Goal: Find specific page/section: Find specific page/section

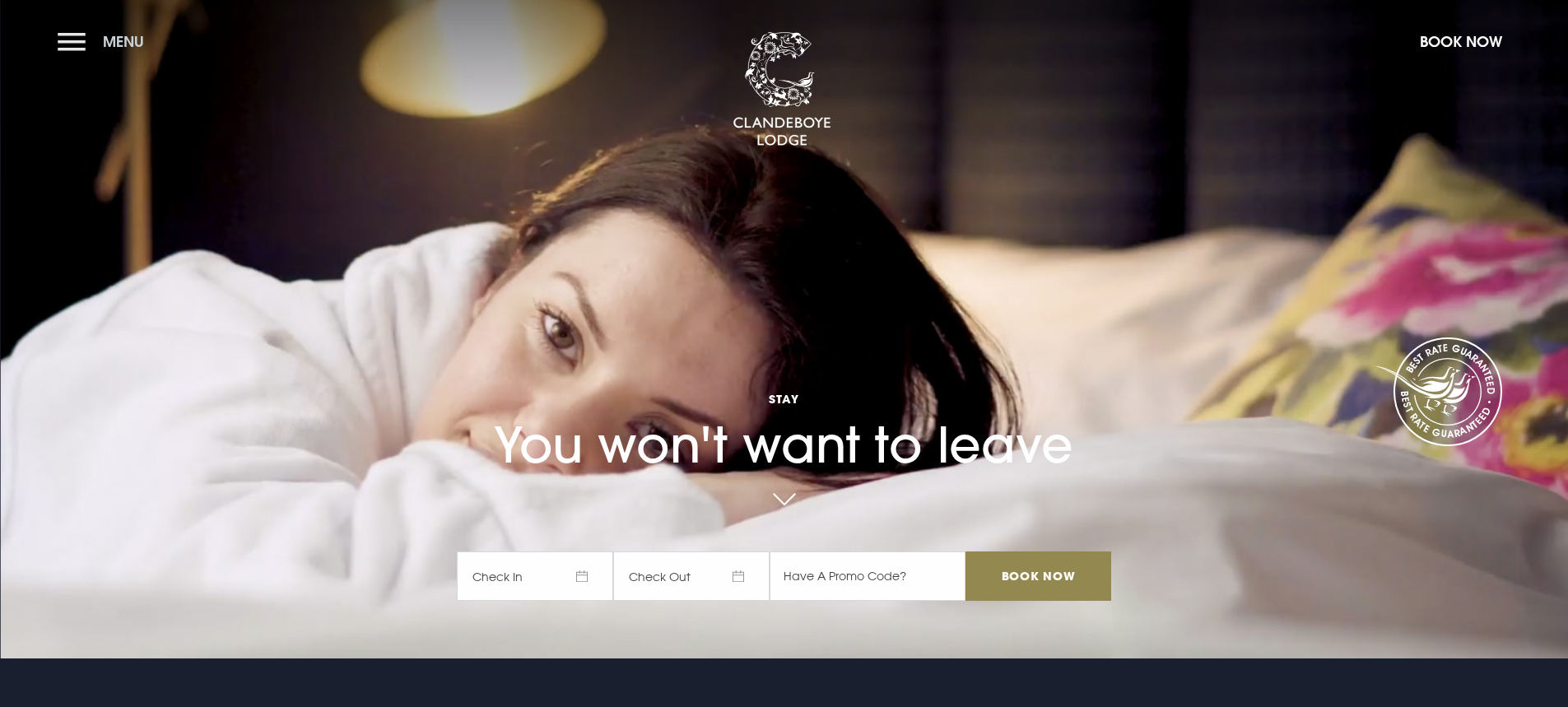
click at [121, 39] on span "Menu" at bounding box center [123, 42] width 41 height 19
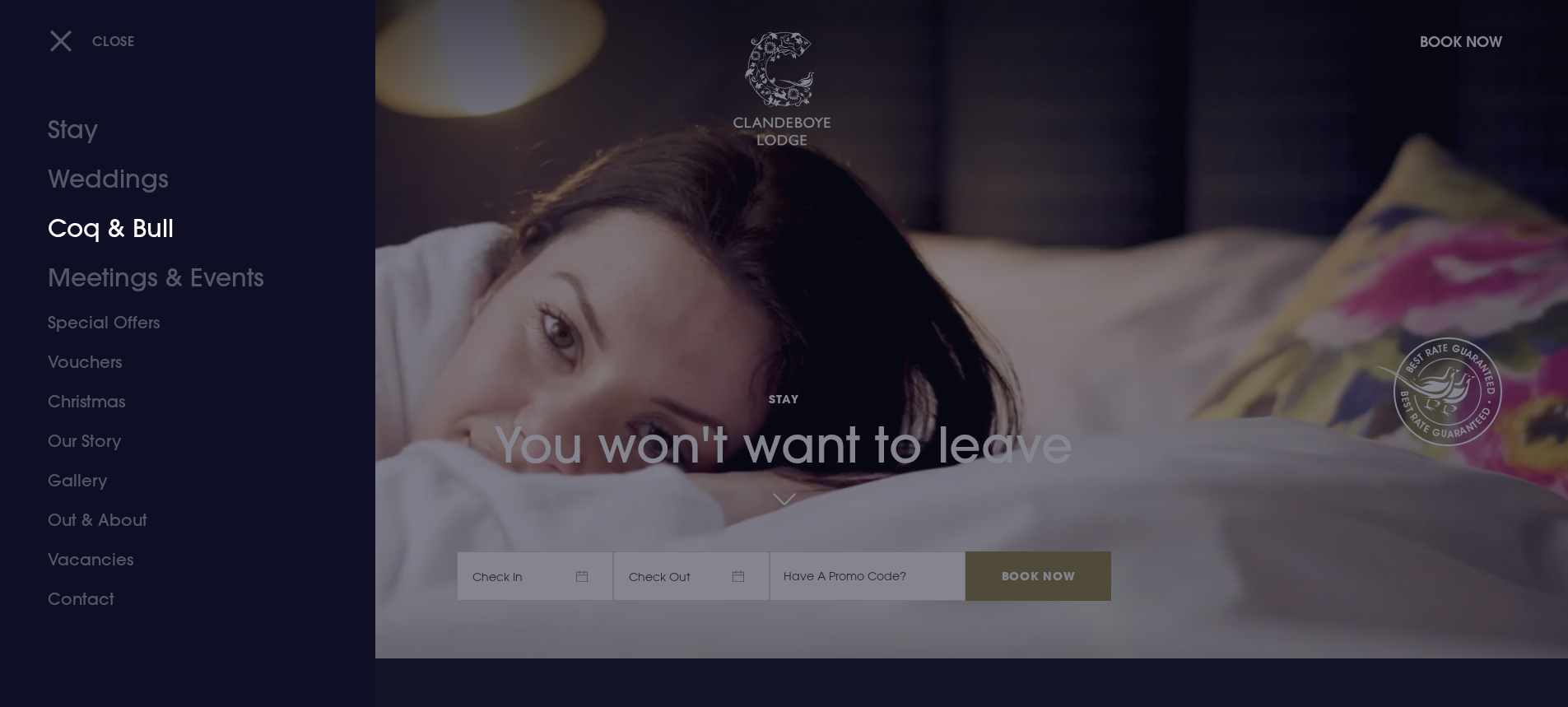
click at [155, 230] on link "Coq & Bull" at bounding box center [177, 229] width 260 height 50
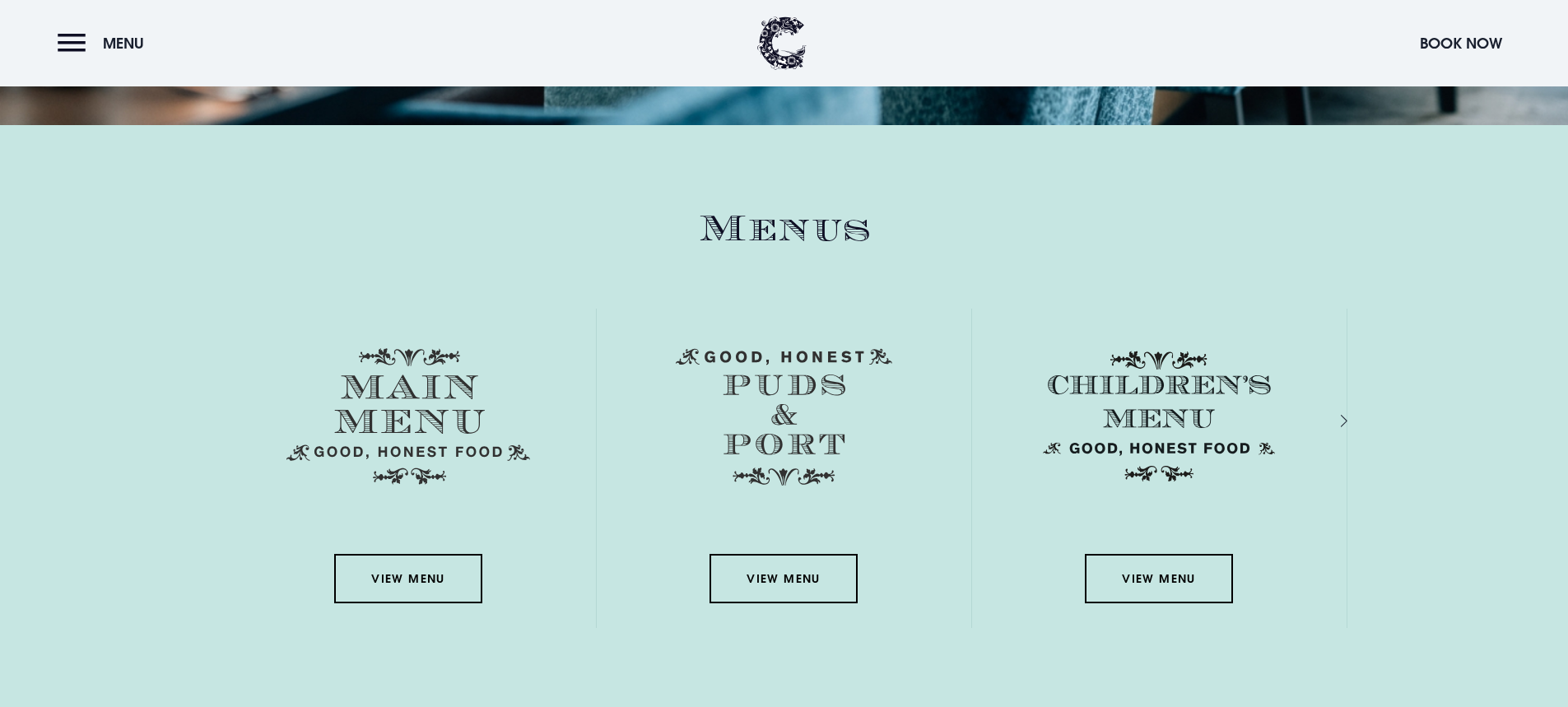
scroll to position [2304, 0]
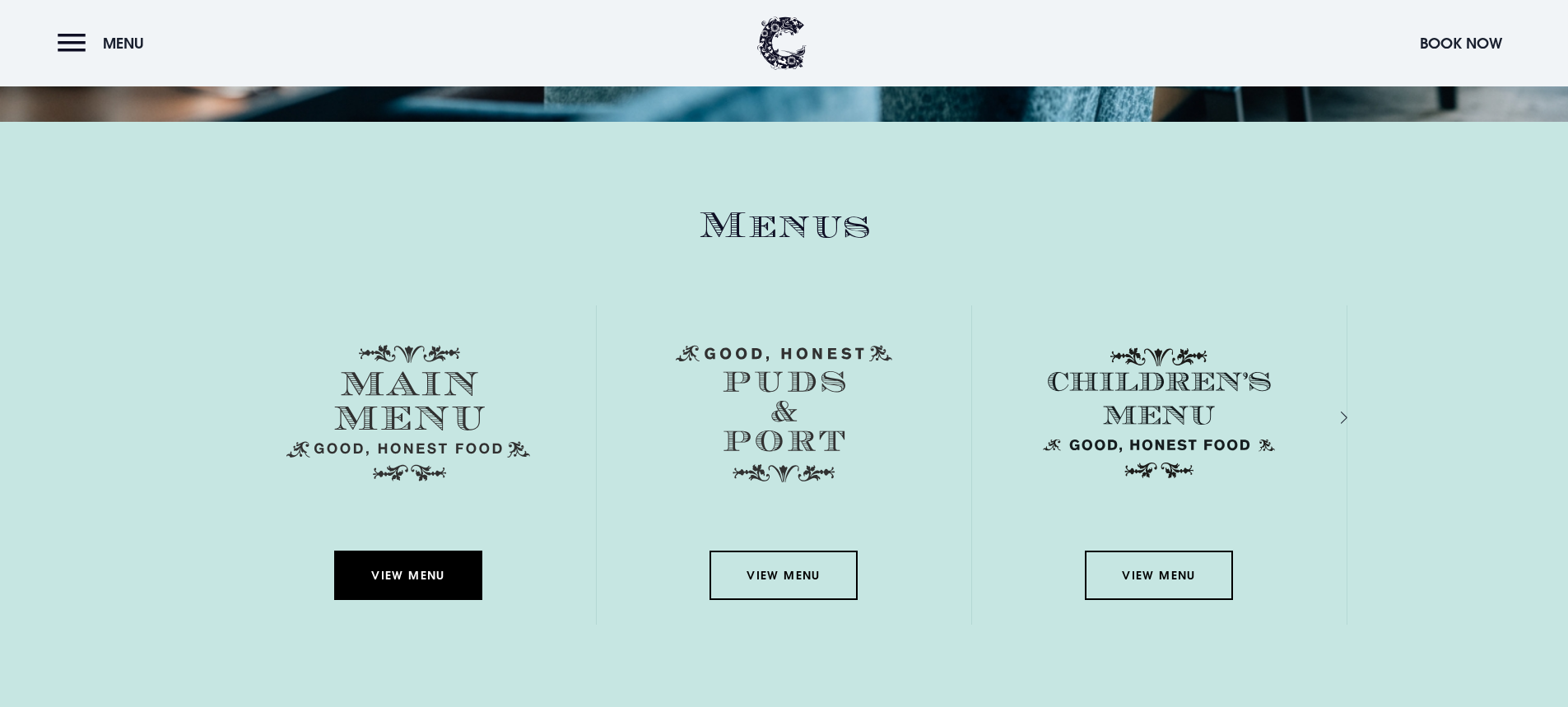
click at [412, 575] on link "View Menu" at bounding box center [408, 576] width 149 height 50
